Goal: Information Seeking & Learning: Learn about a topic

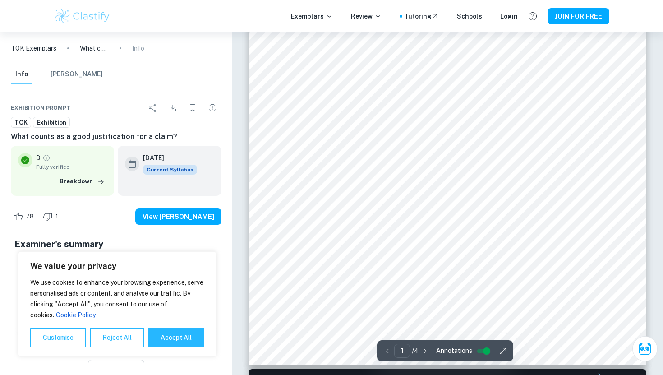
scroll to position [281, 0]
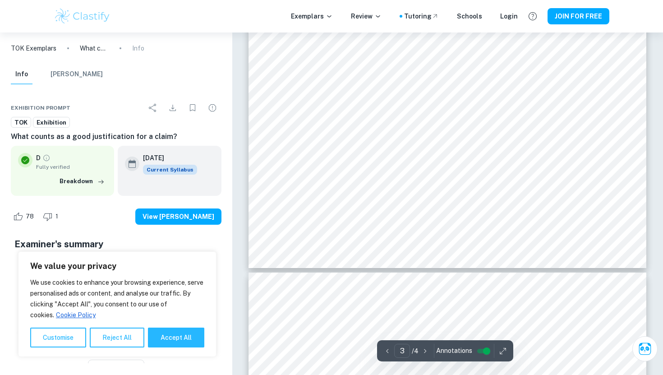
type input "4"
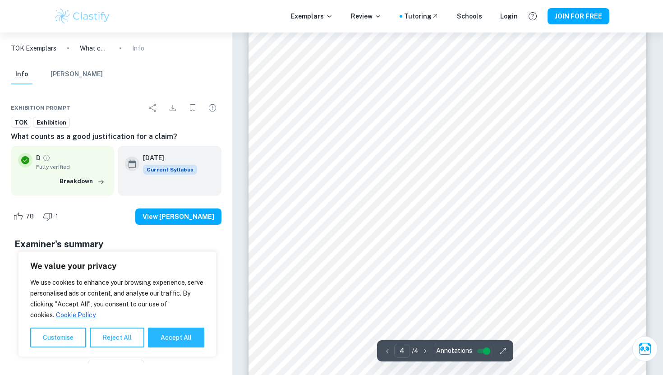
scroll to position [2066, 0]
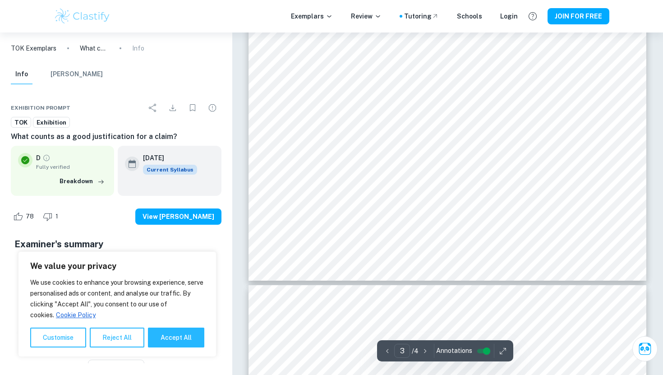
type input "4"
